Goal: Task Accomplishment & Management: Manage account settings

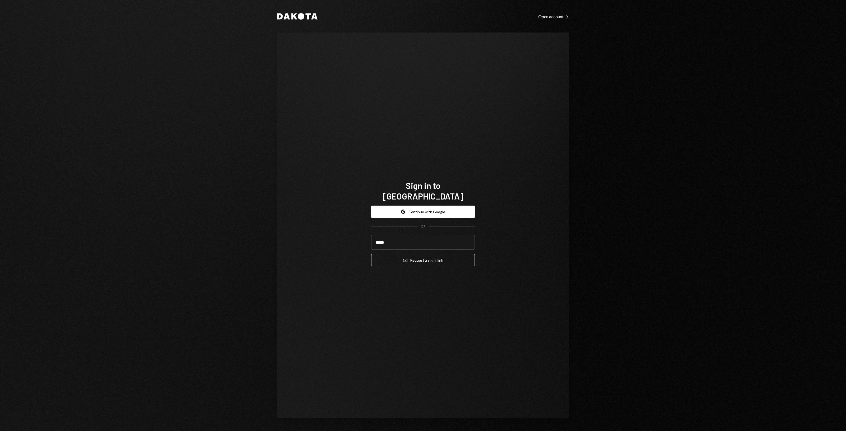
type input "**********"
click at [419, 259] on button "Email Request a sign in link" at bounding box center [423, 260] width 104 height 12
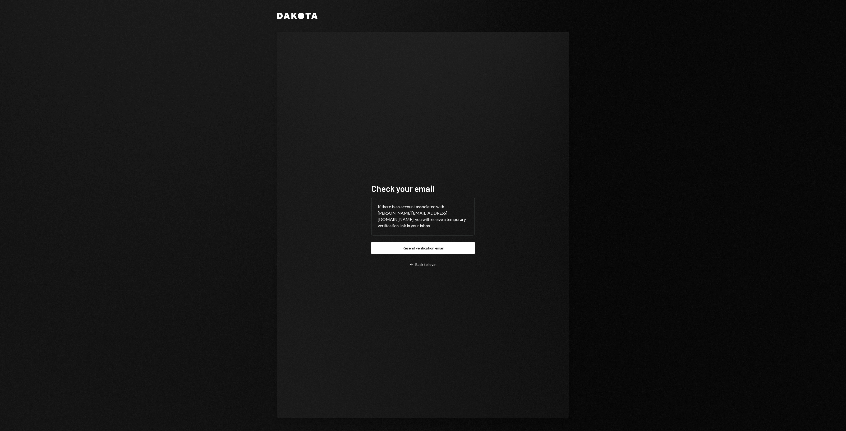
drag, startPoint x: 282, startPoint y: 275, endPoint x: 267, endPoint y: 270, distance: 16.3
drag, startPoint x: 267, startPoint y: 270, endPoint x: 234, endPoint y: 261, distance: 34.0
click at [239, 264] on div "Dakota Check your email If there is an account associated with [PERSON_NAME][EM…" at bounding box center [423, 215] width 846 height 431
click at [221, 252] on div "Dakota Check your email If there is an account associated with [PERSON_NAME][EM…" at bounding box center [423, 215] width 846 height 431
click at [465, 188] on h1 "Check your email" at bounding box center [423, 188] width 104 height 11
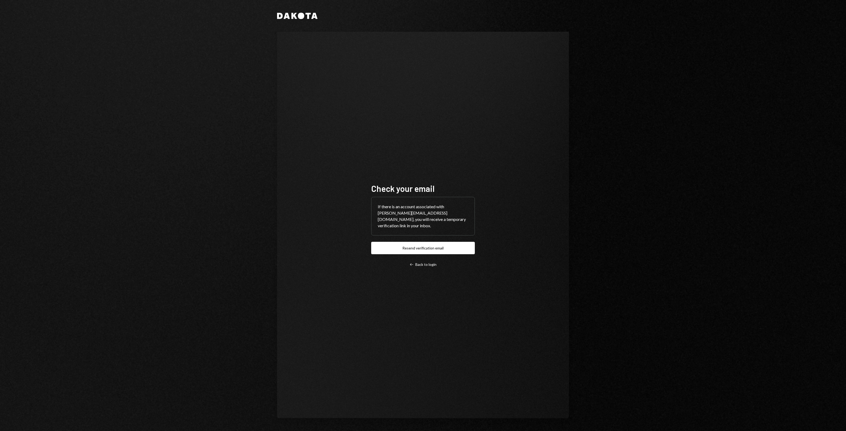
drag, startPoint x: 514, startPoint y: 107, endPoint x: 452, endPoint y: 99, distance: 62.1
click at [512, 107] on div "Check your email If there is an account associated with [PERSON_NAME][EMAIL_ADD…" at bounding box center [423, 225] width 292 height 387
